Goal: Browse casually

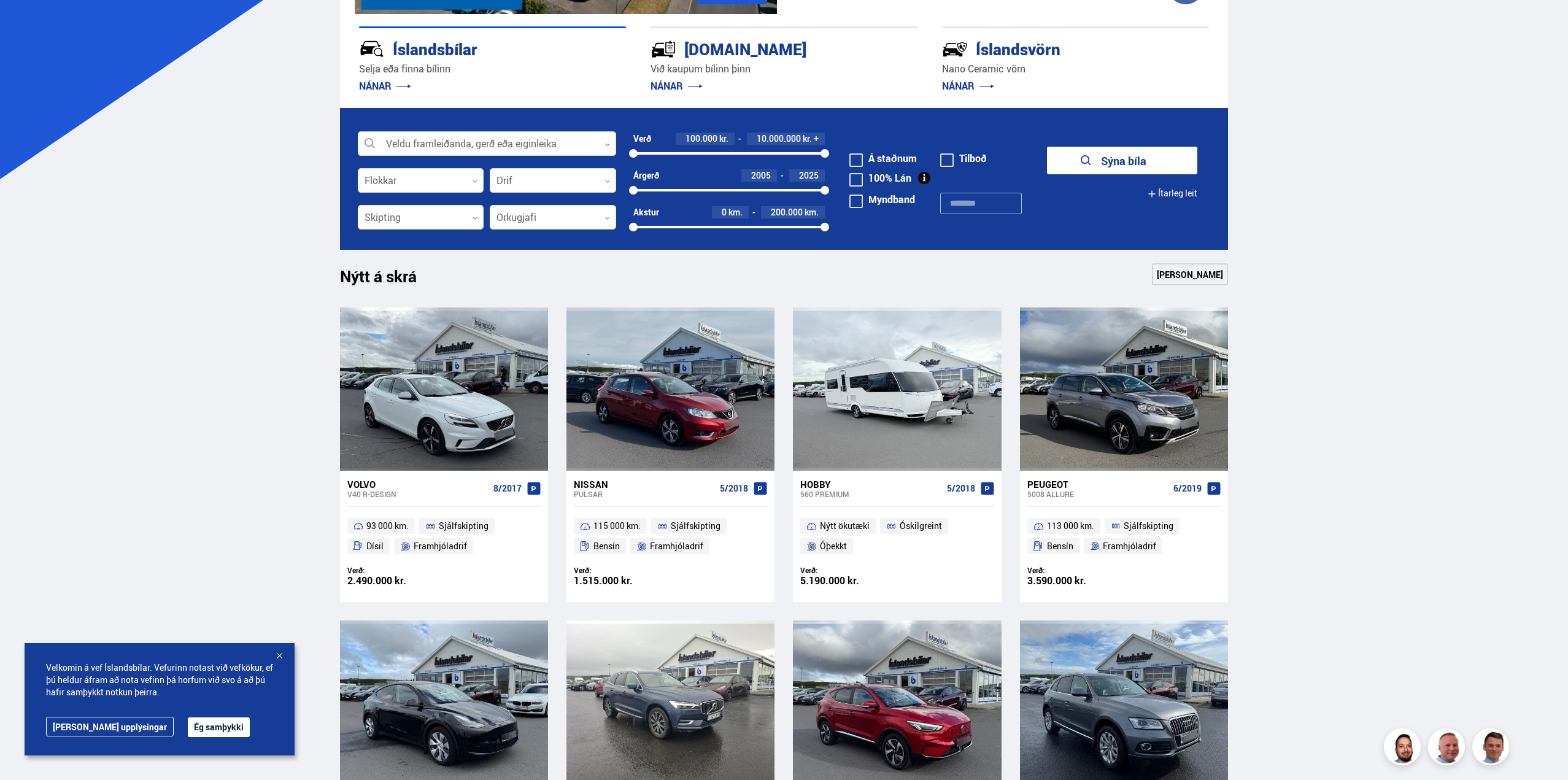
click at [598, 572] on div "Verð:" at bounding box center [622, 570] width 97 height 9
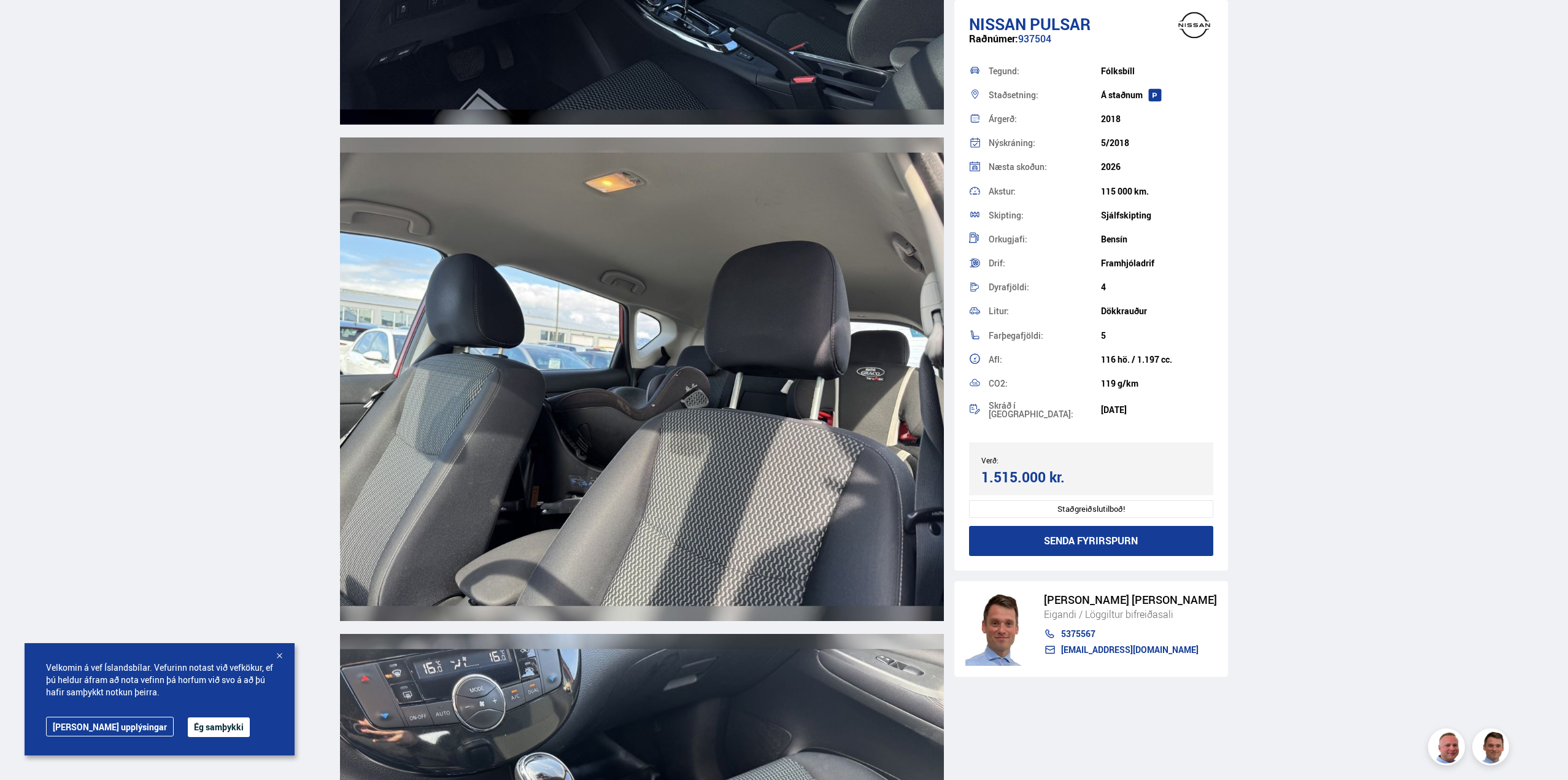
scroll to position [7238, 0]
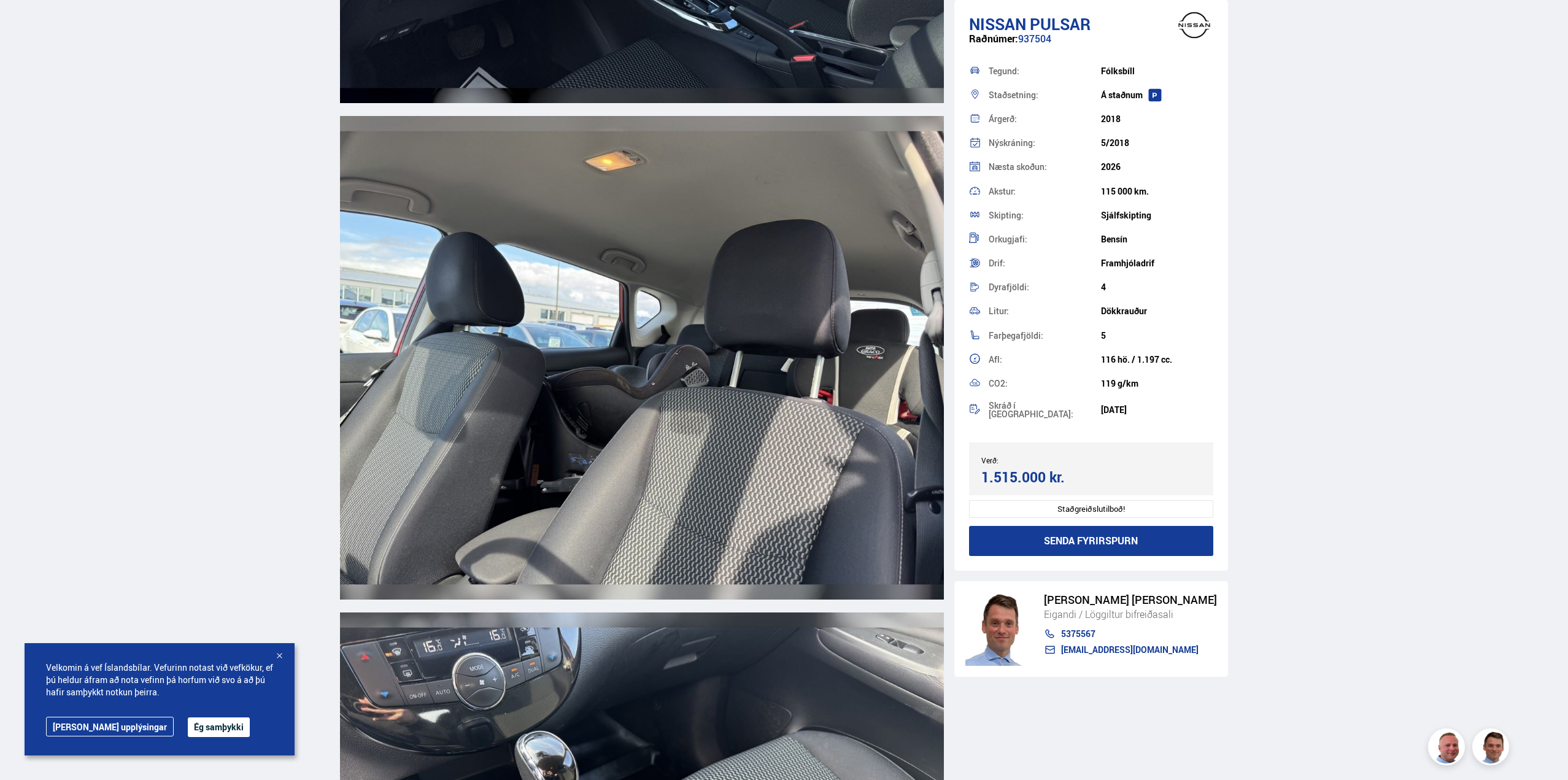
click at [188, 725] on button "Ég samþykki" at bounding box center [218, 726] width 62 height 19
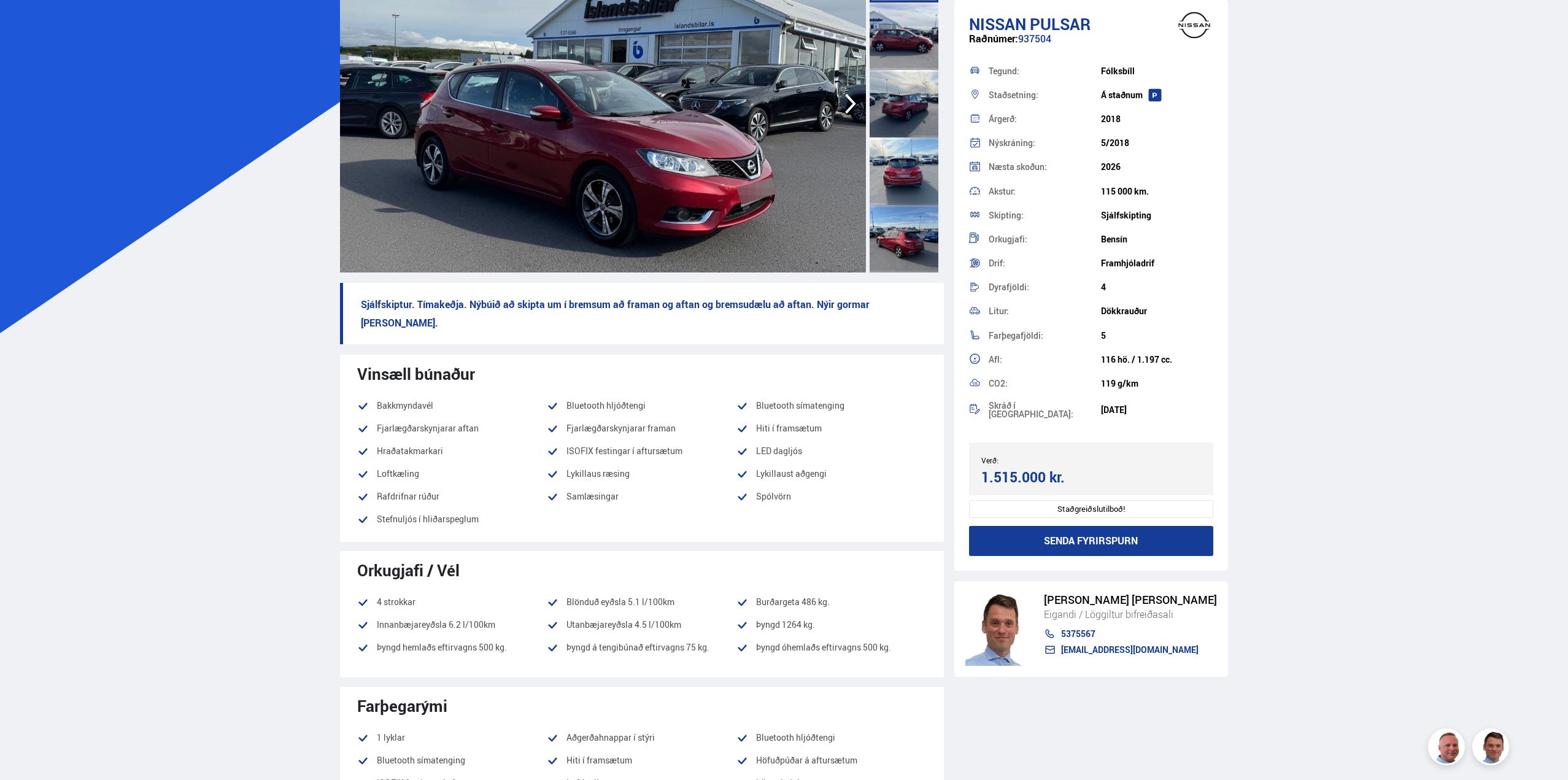
scroll to position [0, 0]
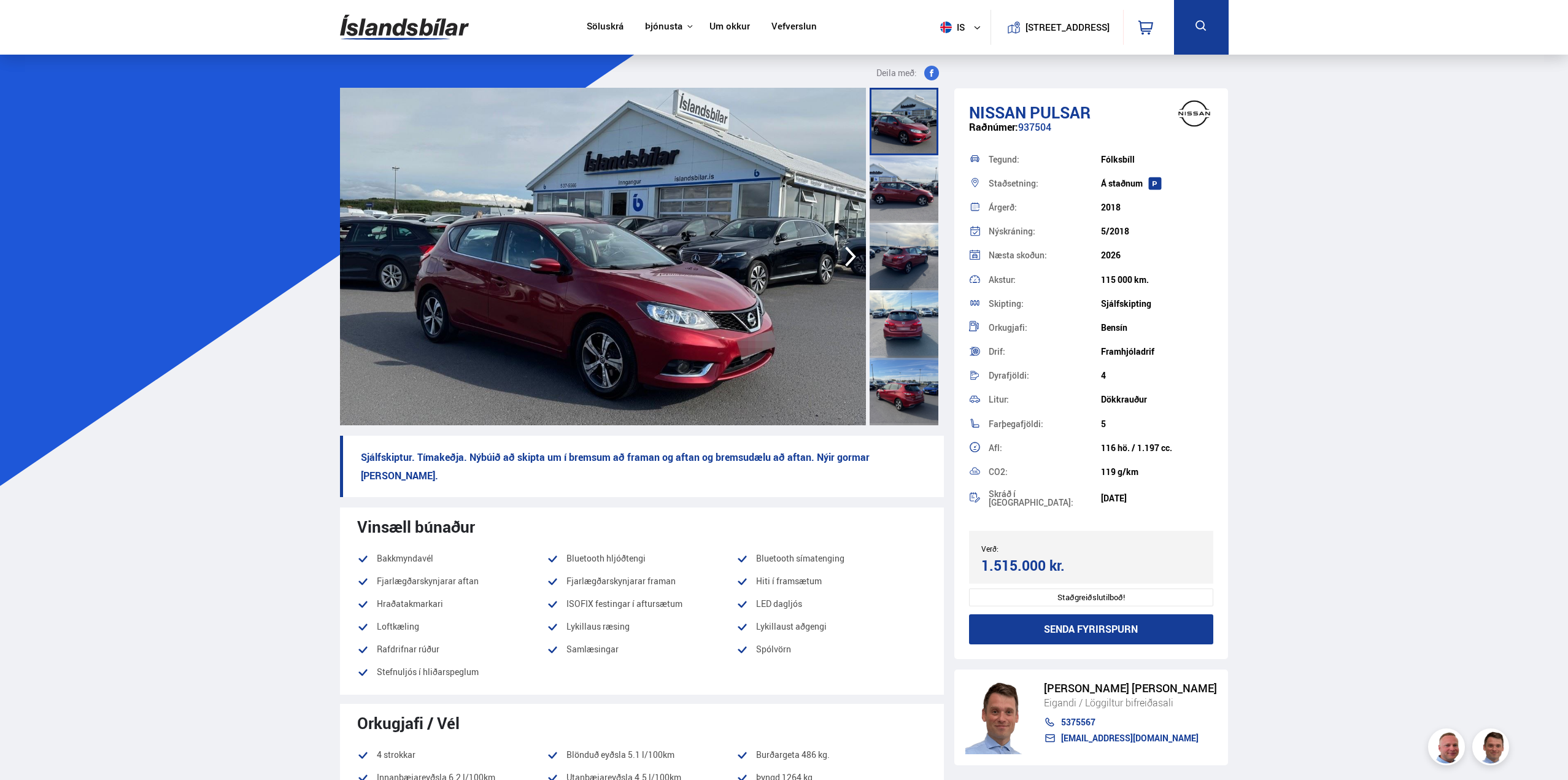
click at [729, 26] on link "Um okkur" at bounding box center [730, 28] width 41 height 13
